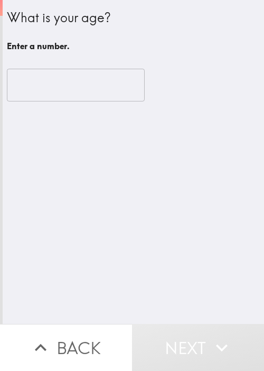
click at [209, 229] on div "What is your age? Enter a number. ​" at bounding box center [134, 162] width 262 height 324
click at [51, 79] on input "number" at bounding box center [76, 85] width 138 height 33
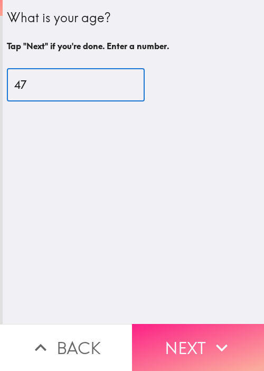
type input "47"
click at [165, 325] on button "Next" at bounding box center [198, 347] width 132 height 47
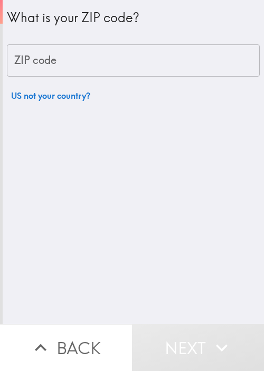
drag, startPoint x: 202, startPoint y: 176, endPoint x: 178, endPoint y: 159, distance: 29.6
click at [194, 172] on div "What is your ZIP code? ZIP code ZIP code US not your country?" at bounding box center [134, 162] width 262 height 324
click at [94, 77] on div "What is your ZIP code? ZIP code ZIP code US not your country?" at bounding box center [133, 53] width 253 height 106
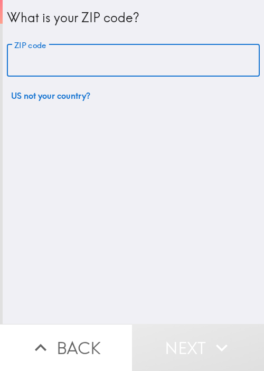
click at [105, 60] on input "ZIP code" at bounding box center [133, 60] width 253 height 33
paste input "11040"
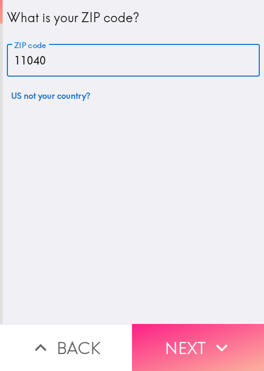
type input "11040"
click at [188, 337] on button "Next" at bounding box center [198, 347] width 132 height 47
